Goal: Information Seeking & Learning: Learn about a topic

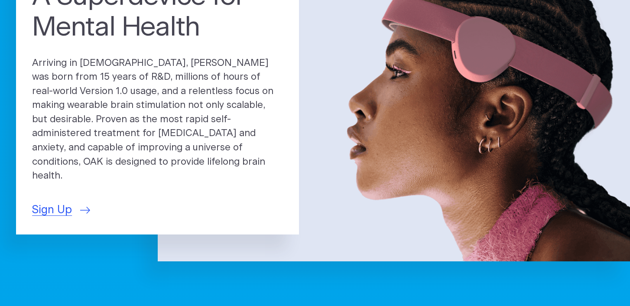
scroll to position [112, 0]
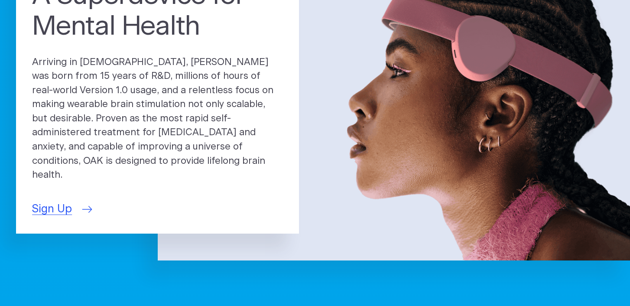
click at [50, 204] on span "Sign Up" at bounding box center [52, 209] width 40 height 16
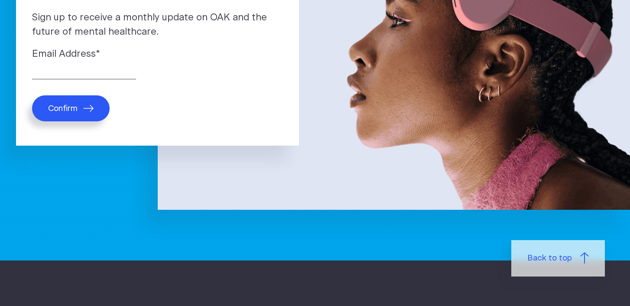
scroll to position [165, 0]
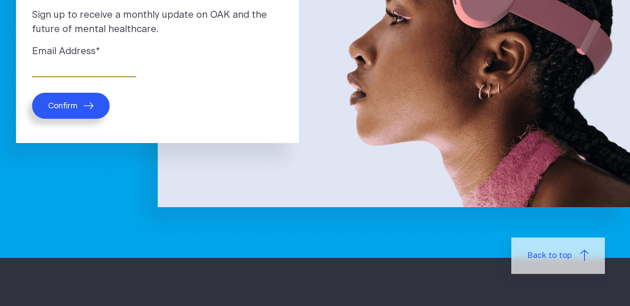
click at [55, 70] on input "Email Address *" at bounding box center [84, 69] width 104 height 13
type input "oxterjones50@yahoo.com"
click at [72, 106] on span "Confirm" at bounding box center [62, 106] width 29 height 10
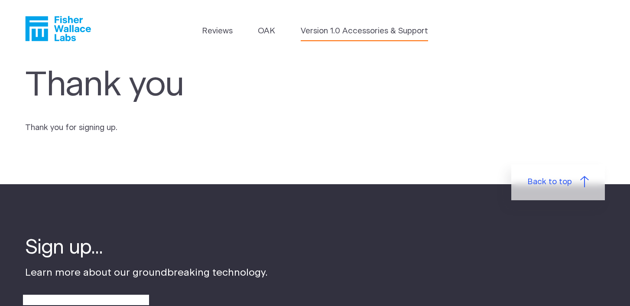
click at [337, 30] on link "Version 1.0 Accessories & Support" at bounding box center [364, 31] width 127 height 12
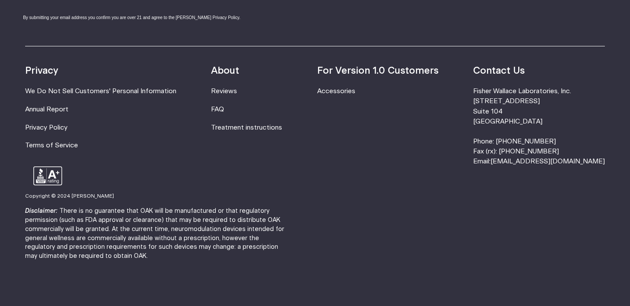
scroll to position [725, 0]
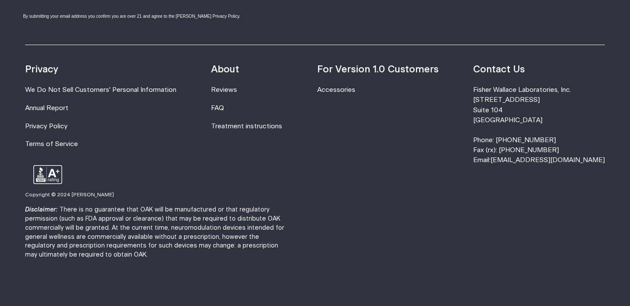
click at [320, 104] on div "Resources Accessories Privacy We Do Not Sell Customers' Personal Information An…" at bounding box center [314, 105] width 579 height 120
click at [224, 108] on link "FAQ" at bounding box center [217, 108] width 13 height 6
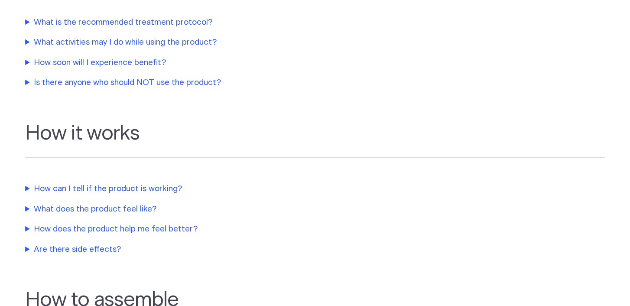
scroll to position [344, 0]
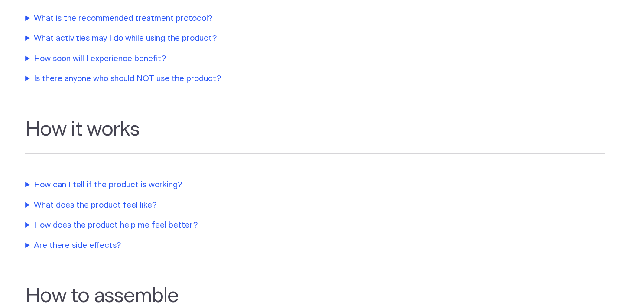
click at [162, 56] on summary "How soon will I experience benefit?" at bounding box center [207, 59] width 364 height 12
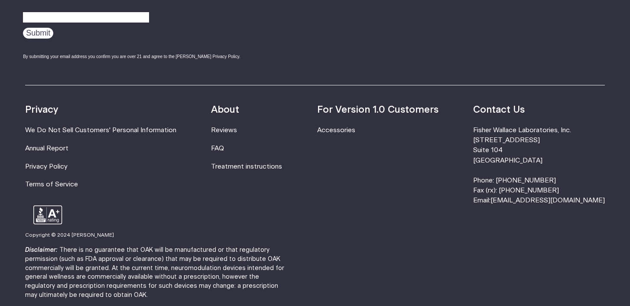
scroll to position [1274, 0]
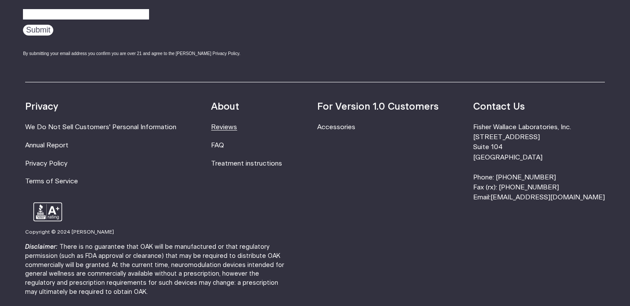
click at [233, 125] on link "Reviews" at bounding box center [224, 127] width 26 height 6
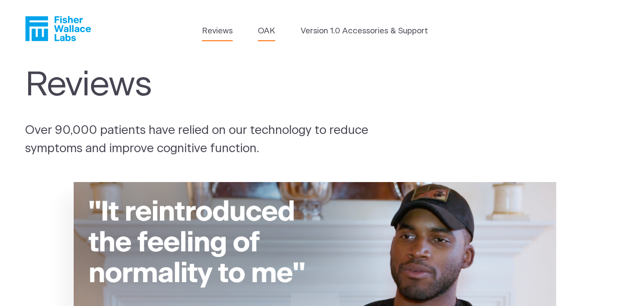
click at [268, 31] on link "OAK" at bounding box center [266, 31] width 17 height 12
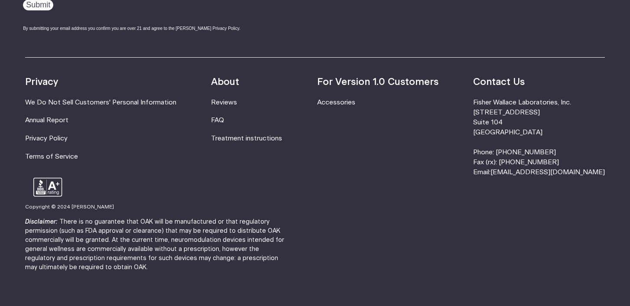
scroll to position [1561, 0]
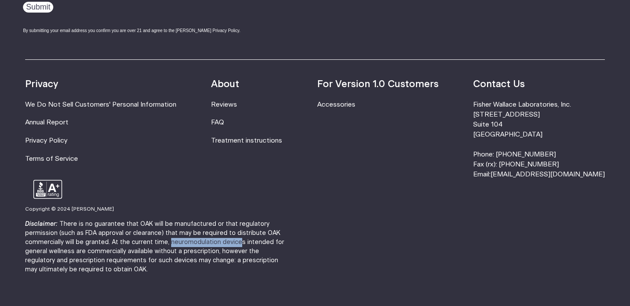
drag, startPoint x: 106, startPoint y: 243, endPoint x: 172, endPoint y: 242, distance: 65.9
click at [172, 242] on p "Disclaimer: There is no guarantee that OAK will be manufactured or that regulat…" at bounding box center [157, 247] width 265 height 54
copy p "neuromodulation device"
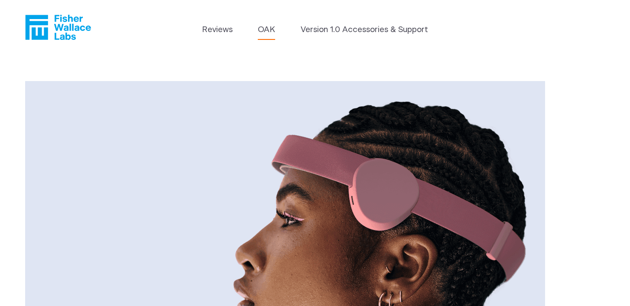
scroll to position [0, 0]
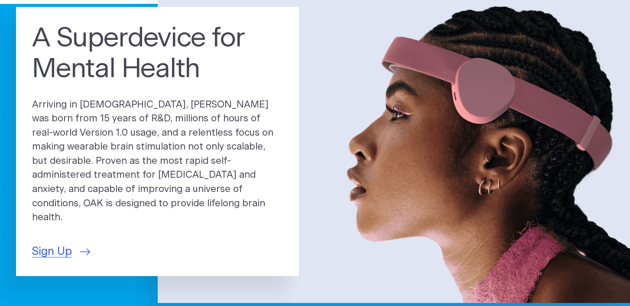
scroll to position [70, 0]
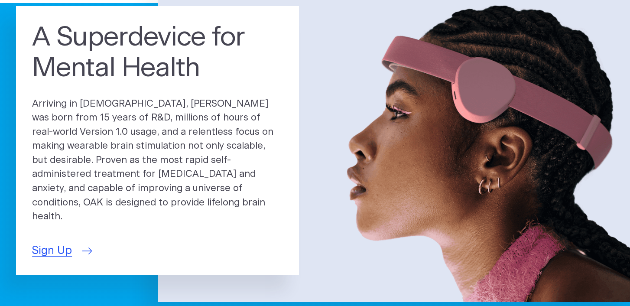
click at [53, 247] on span "Sign Up" at bounding box center [52, 251] width 40 height 16
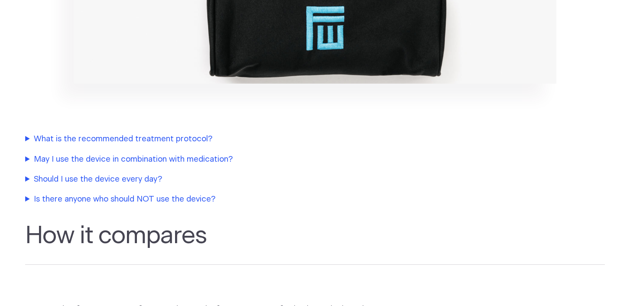
scroll to position [1376, 0]
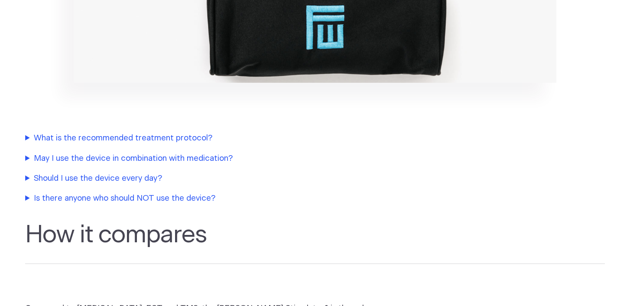
click at [200, 192] on summary "Is there anyone who should NOT use the device?" at bounding box center [207, 198] width 364 height 12
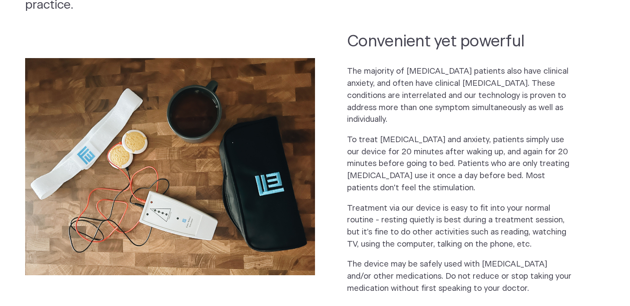
scroll to position [0, 0]
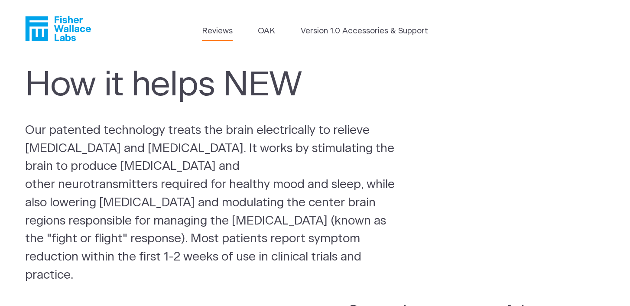
click at [207, 29] on link "Reviews" at bounding box center [217, 31] width 31 height 12
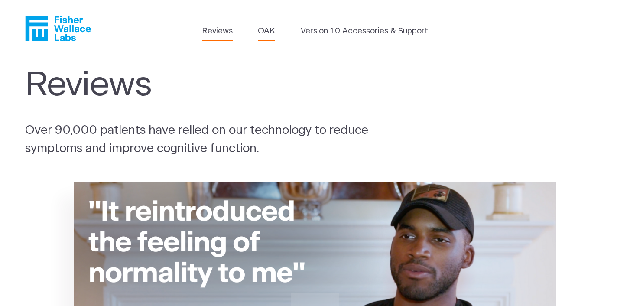
click at [267, 32] on link "OAK" at bounding box center [266, 31] width 17 height 12
